Goal: Transaction & Acquisition: Book appointment/travel/reservation

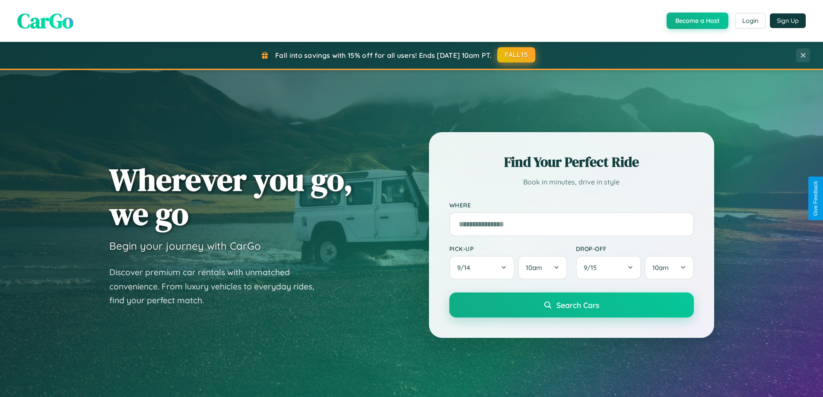
click at [517, 55] on button "FALL15" at bounding box center [516, 55] width 38 height 16
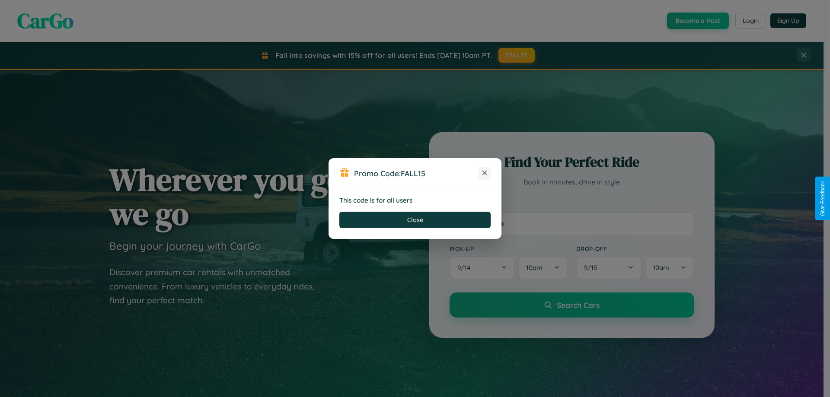
click at [484, 173] on icon at bounding box center [484, 173] width 9 height 9
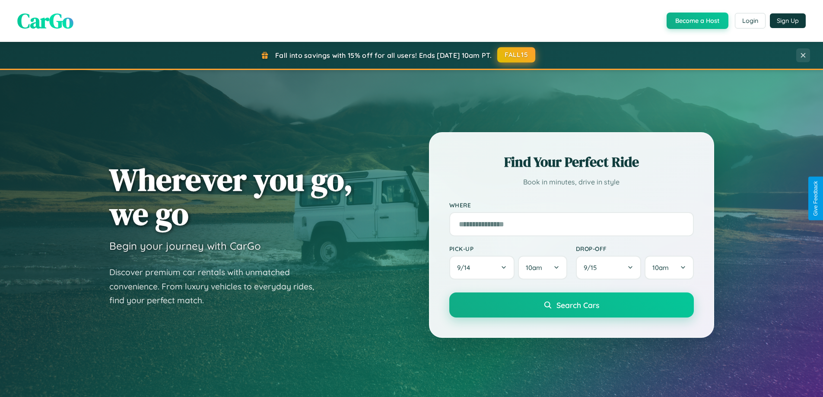
click at [517, 55] on button "FALL15" at bounding box center [516, 55] width 38 height 16
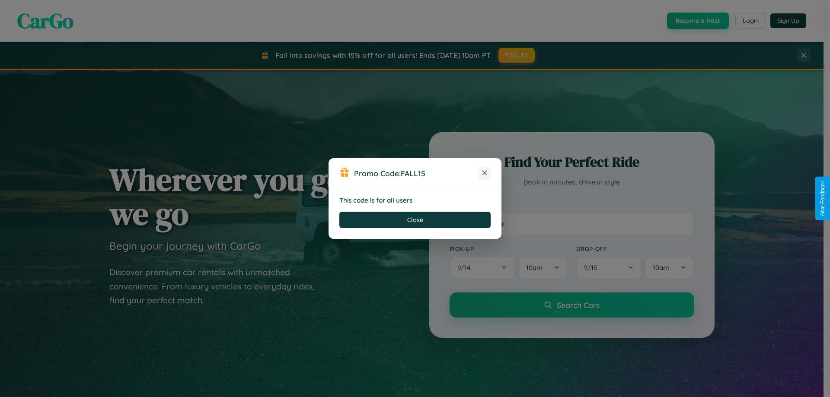
click at [484, 173] on icon at bounding box center [484, 173] width 9 height 9
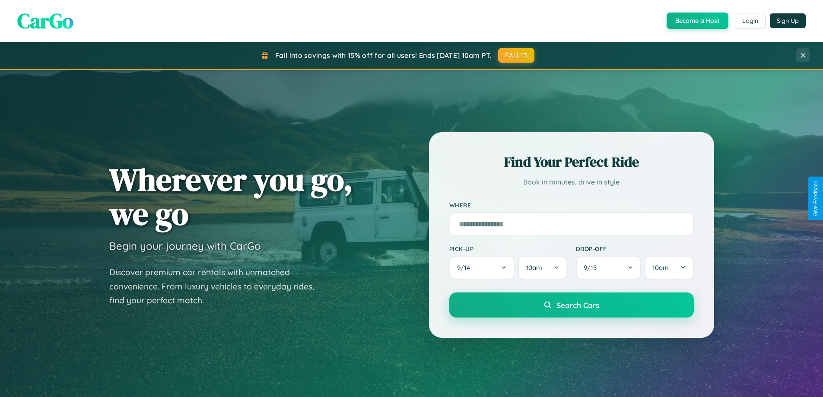
scroll to position [1198, 0]
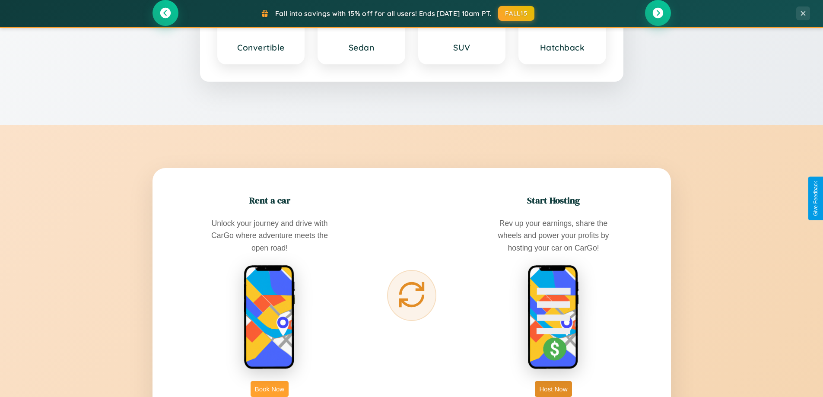
click at [270, 389] on button "Book Now" at bounding box center [270, 389] width 38 height 16
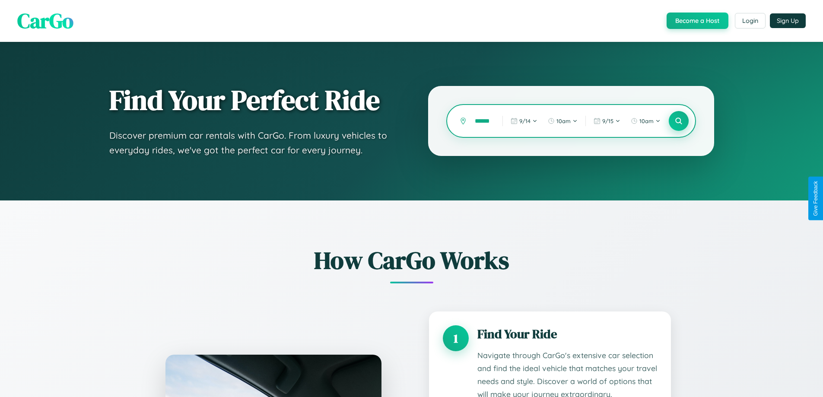
type input "******"
click at [678, 121] on icon at bounding box center [679, 121] width 8 height 8
